Goal: Check status: Check status

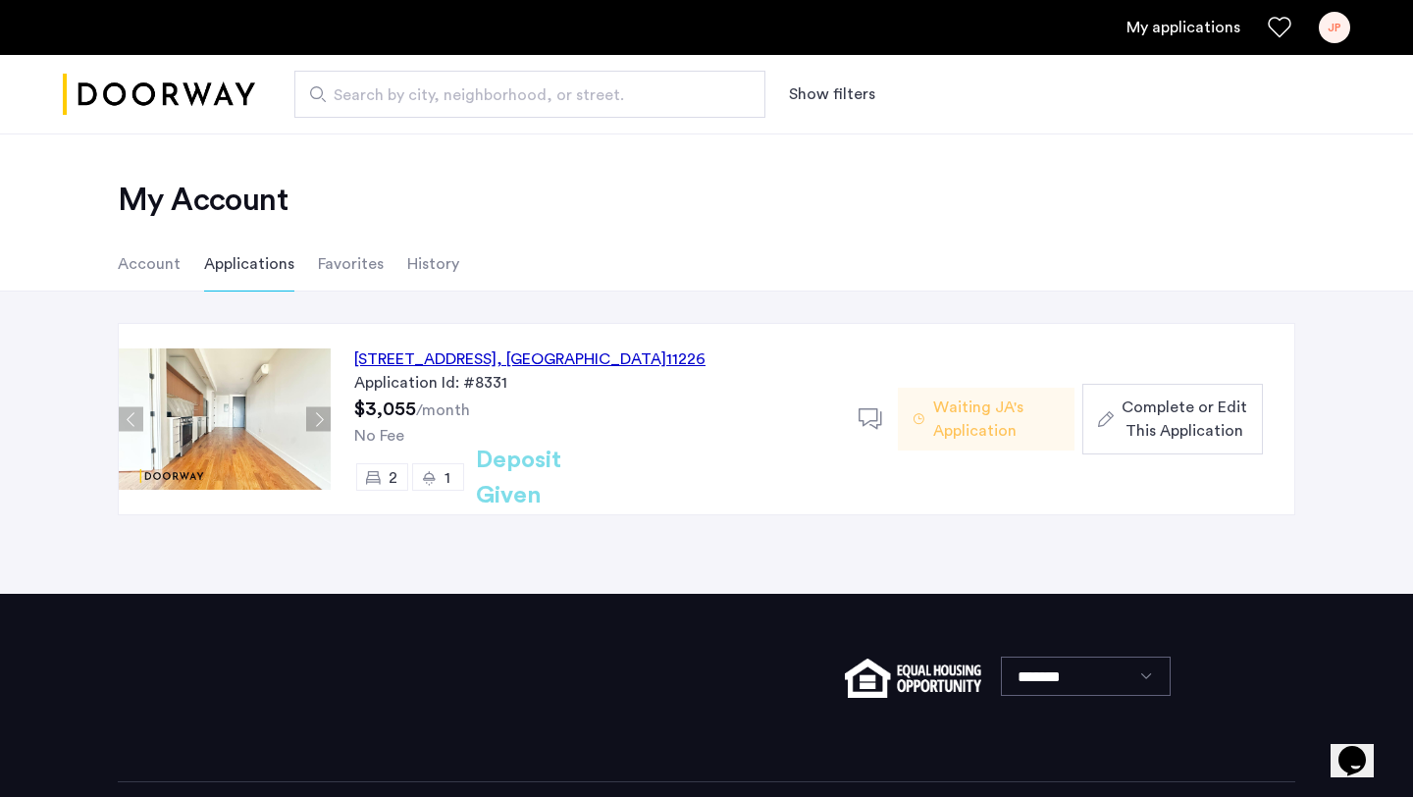
click at [307, 415] on button "Next apartment" at bounding box center [318, 419] width 25 height 25
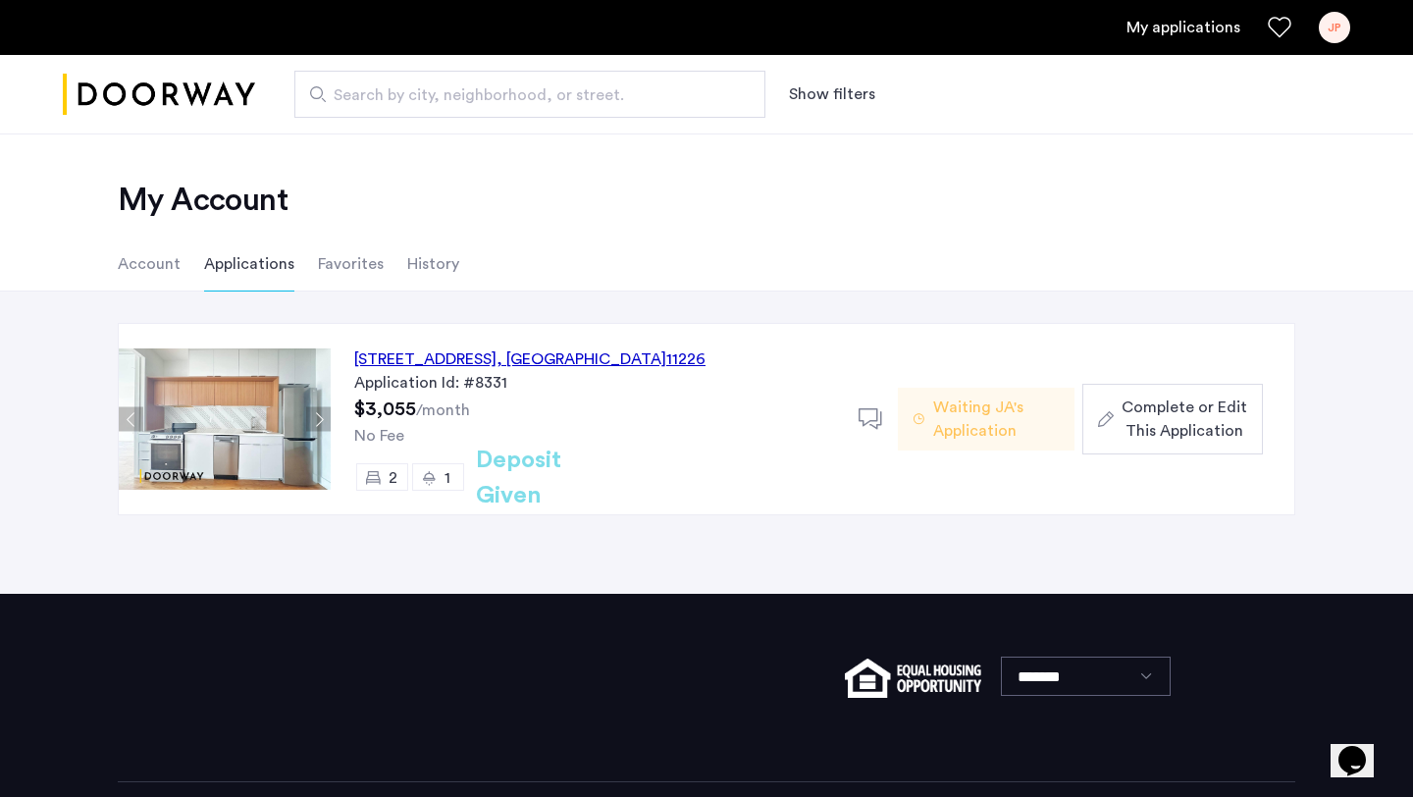
click at [308, 415] on button "Next apartment" at bounding box center [318, 419] width 25 height 25
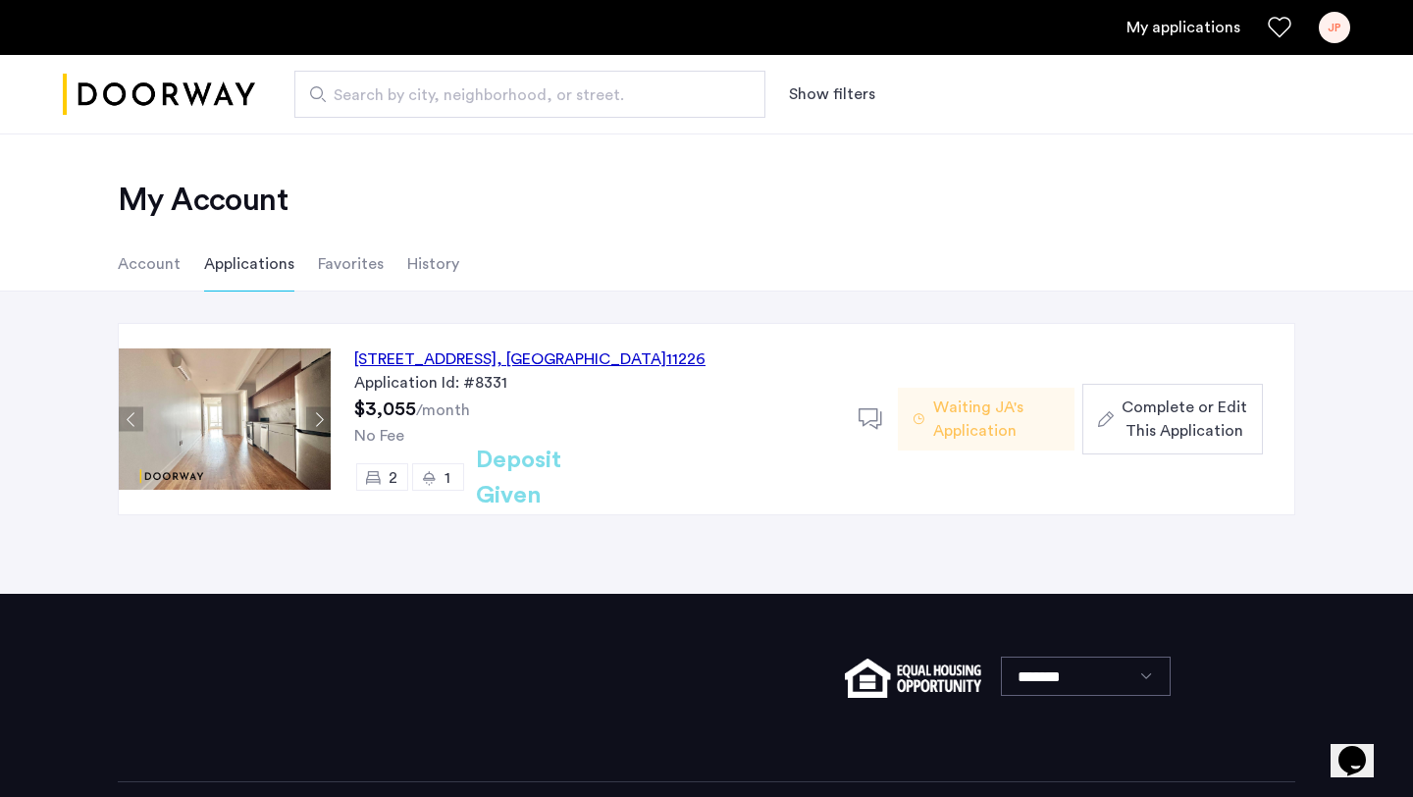
click at [308, 415] on button "Next apartment" at bounding box center [318, 419] width 25 height 25
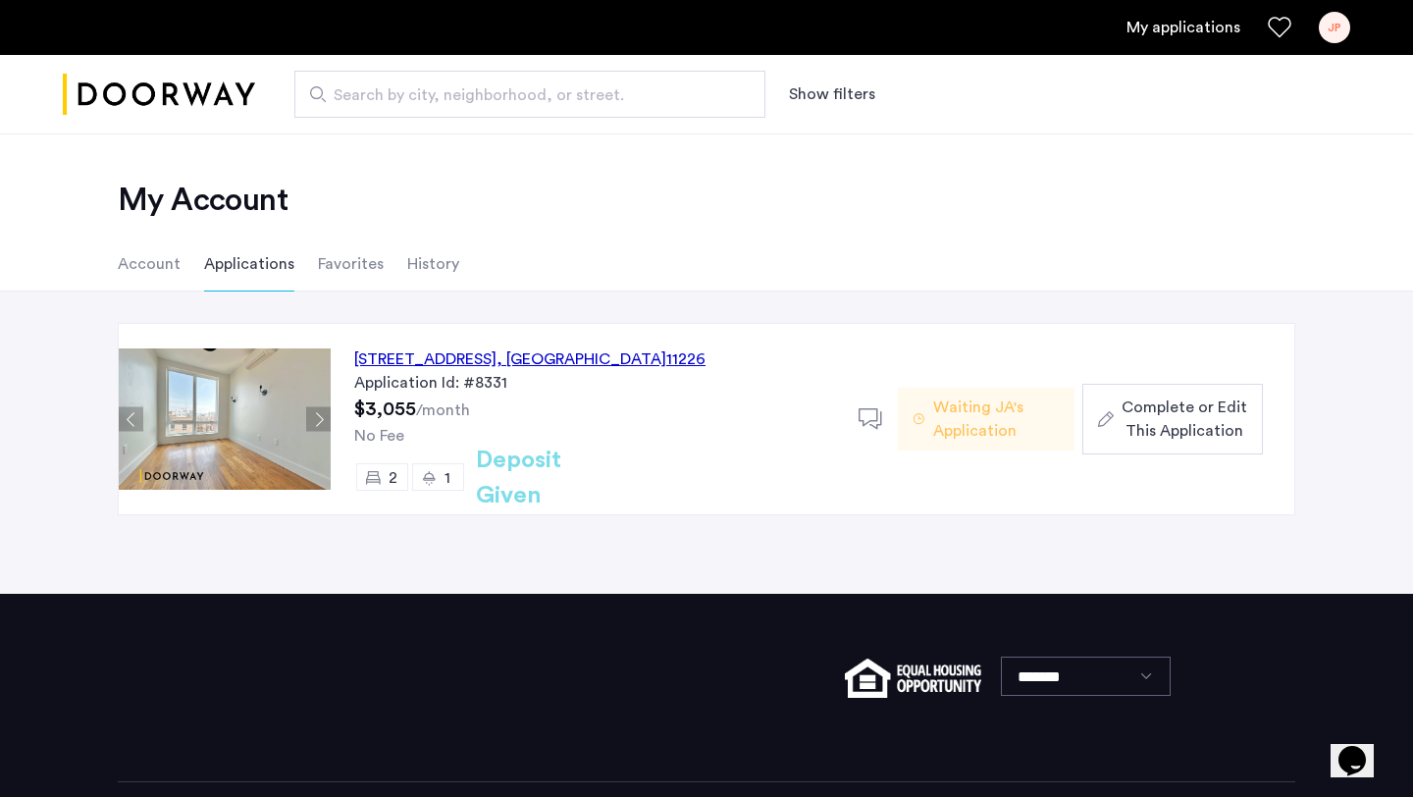
click at [308, 415] on button "Next apartment" at bounding box center [318, 419] width 25 height 25
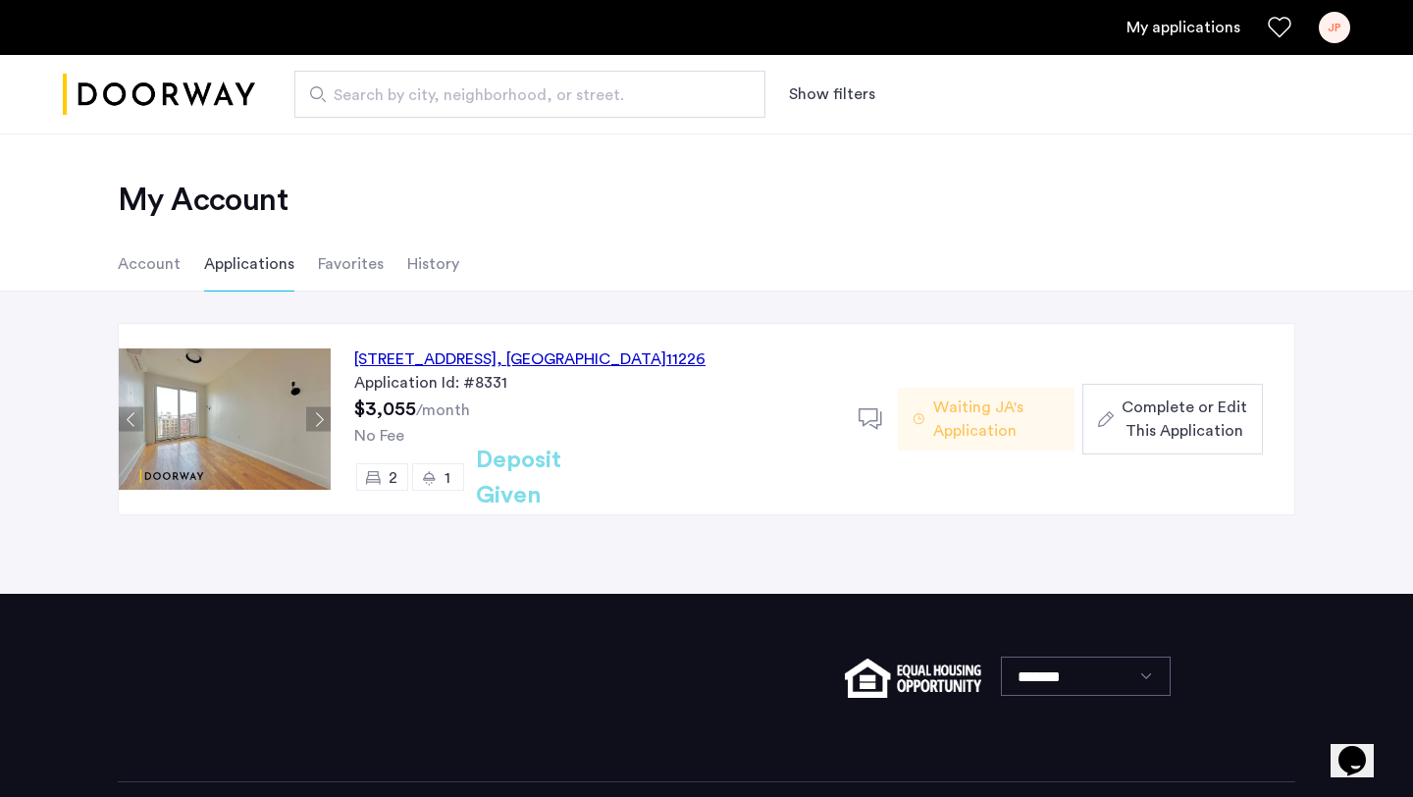
click at [309, 416] on button "Next apartment" at bounding box center [318, 419] width 25 height 25
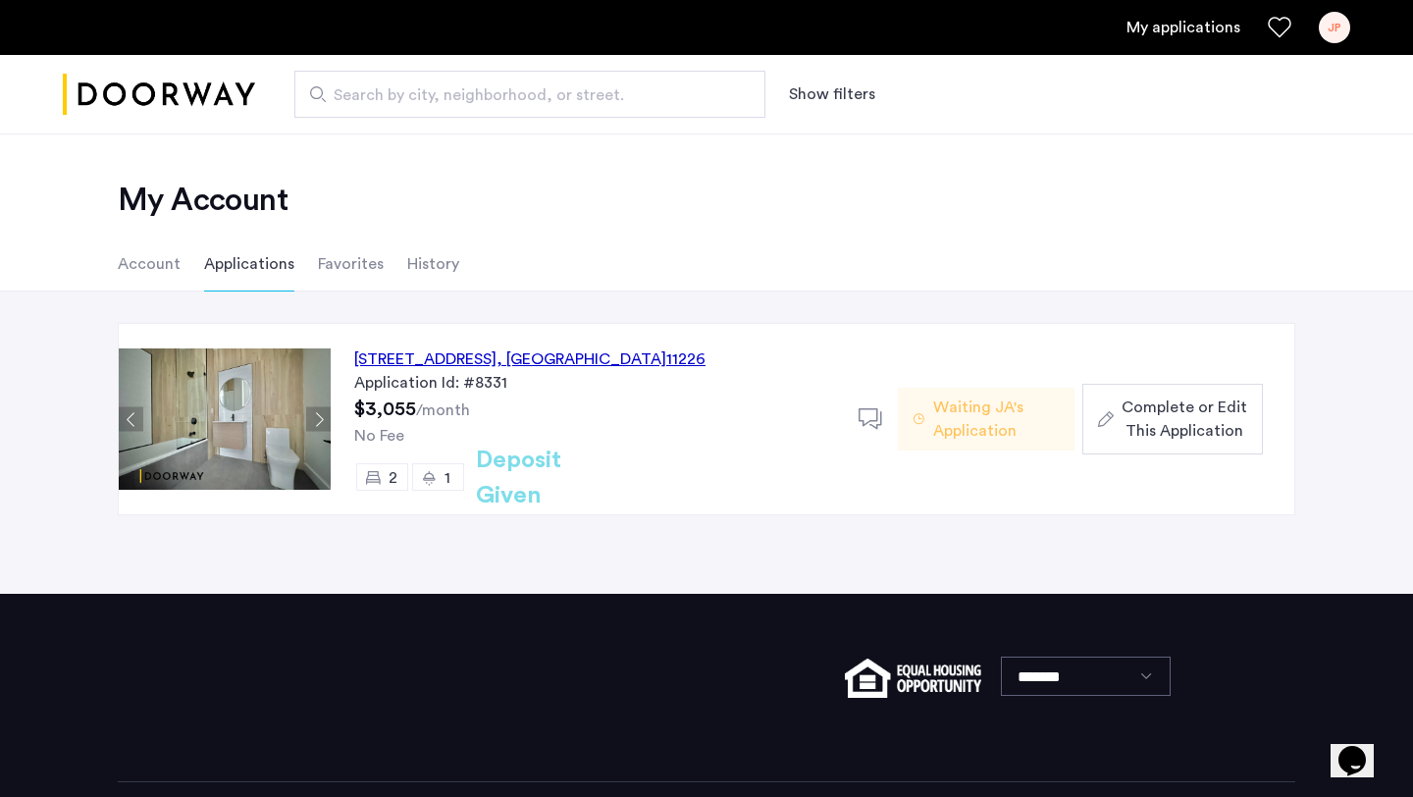
click at [309, 416] on button "Next apartment" at bounding box center [318, 419] width 25 height 25
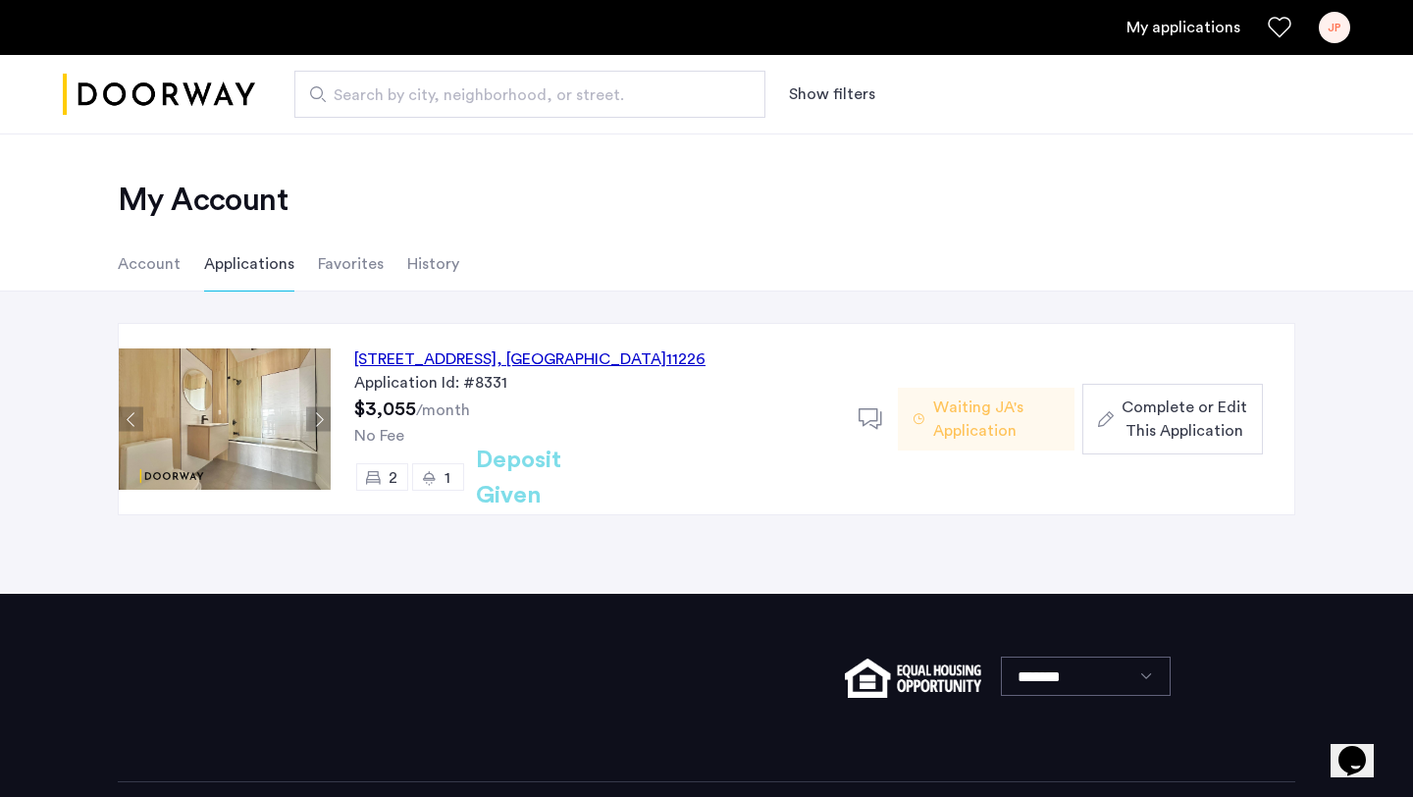
click at [309, 416] on button "Next apartment" at bounding box center [318, 419] width 25 height 25
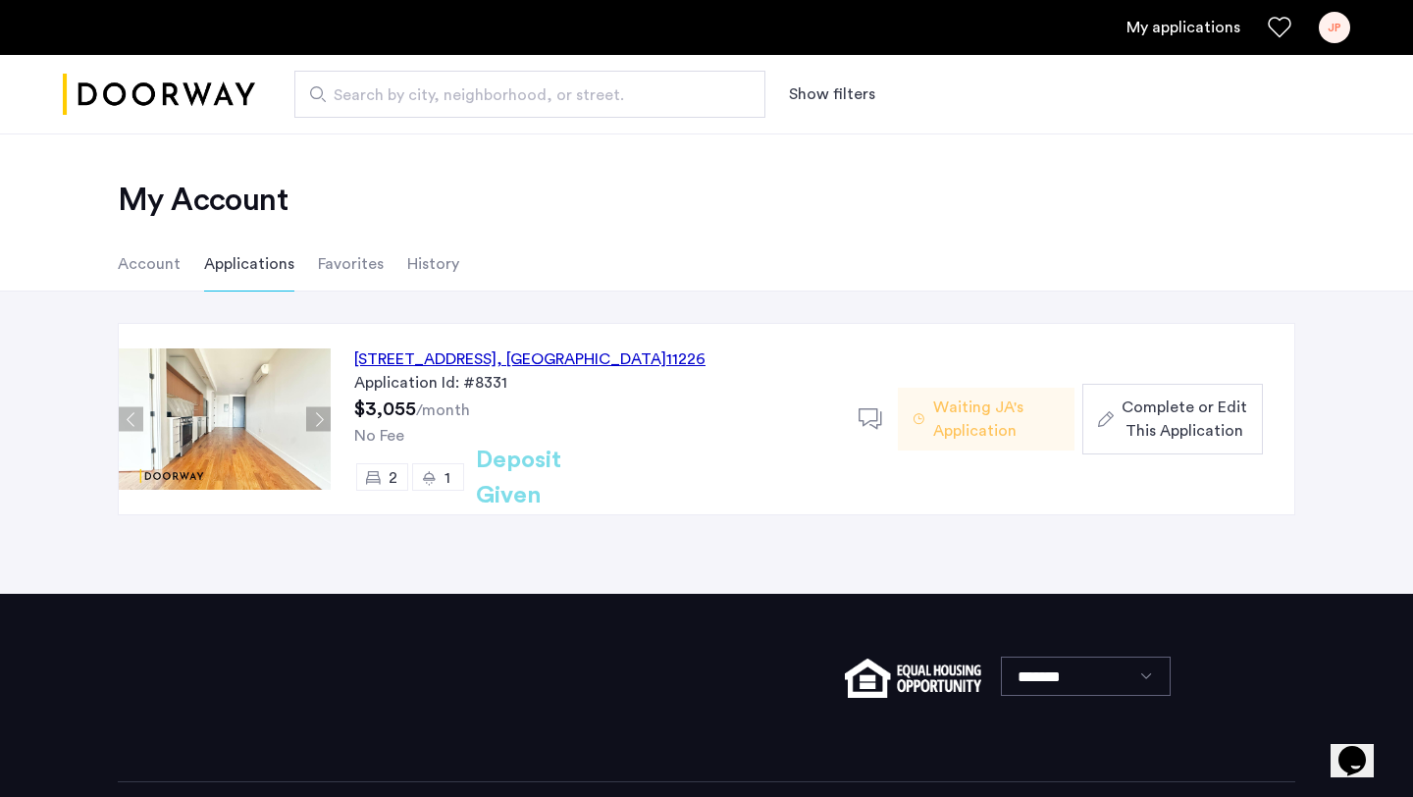
click at [309, 416] on button "Next apartment" at bounding box center [318, 419] width 25 height 25
